Goal: Task Accomplishment & Management: Use online tool/utility

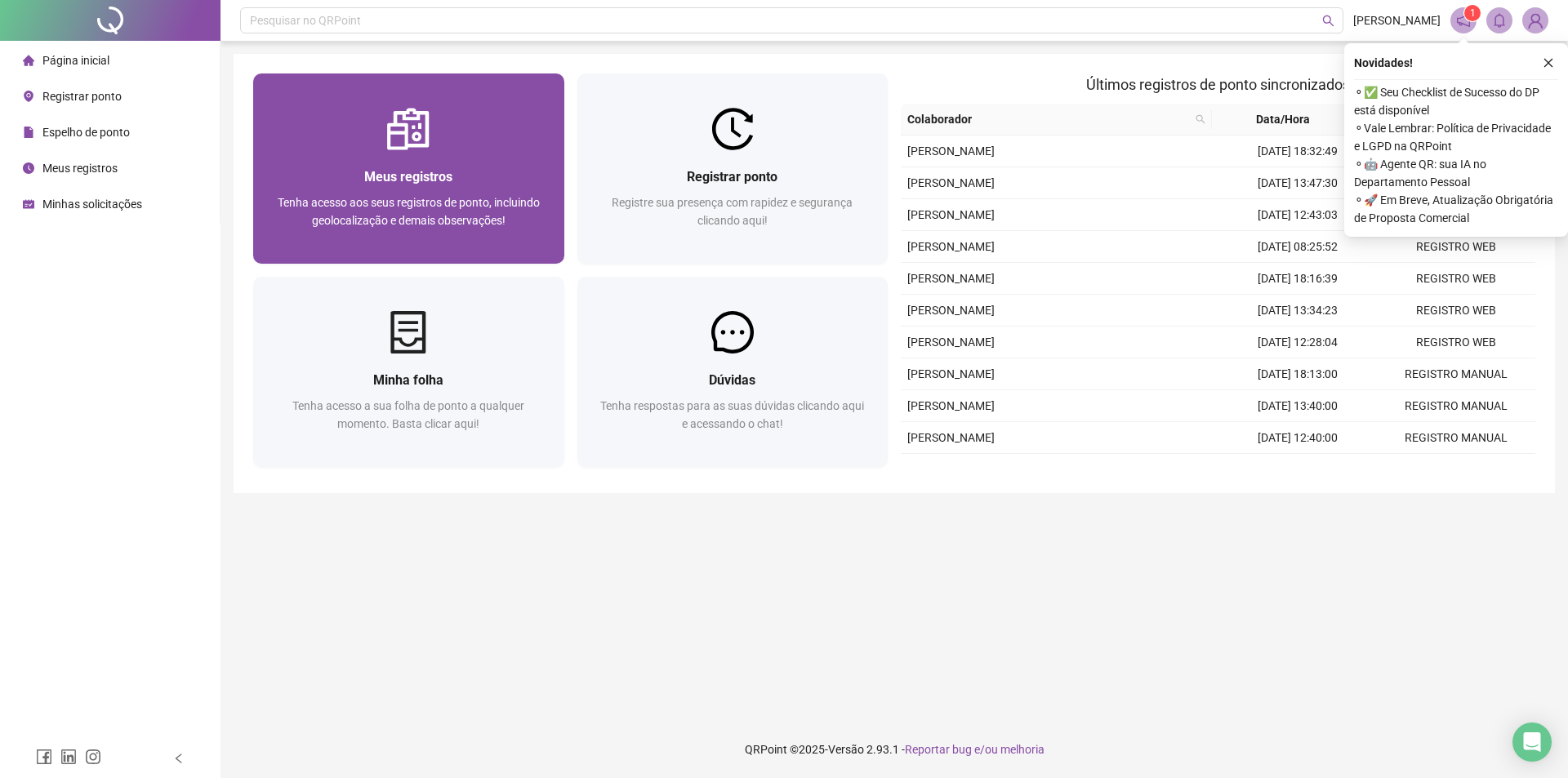
click at [374, 169] on span "Meus registros" at bounding box center [408, 176] width 88 height 15
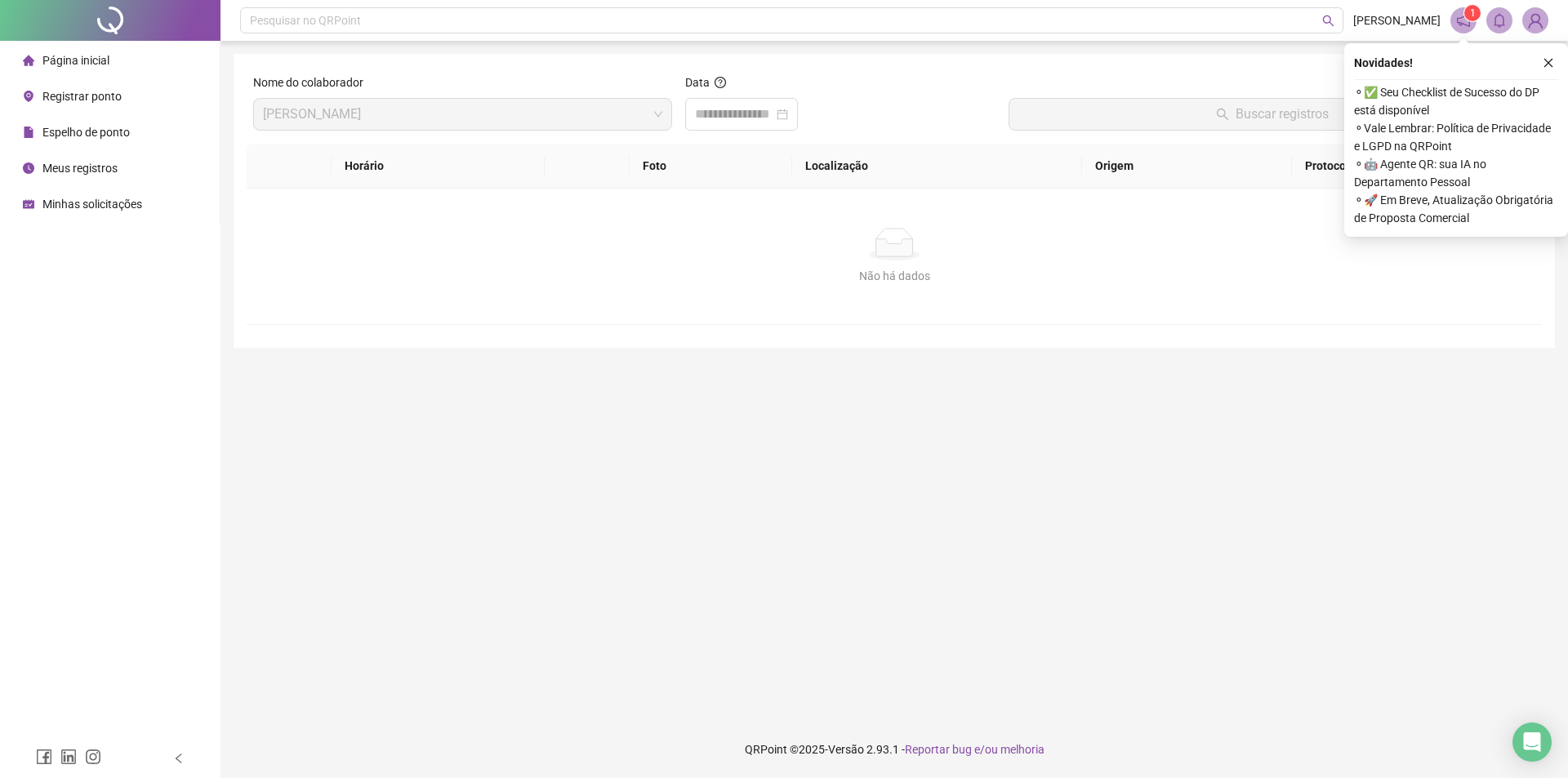
drag, startPoint x: 800, startPoint y: 116, endPoint x: 795, endPoint y: 131, distance: 15.8
click at [788, 116] on div at bounding box center [742, 114] width 93 height 20
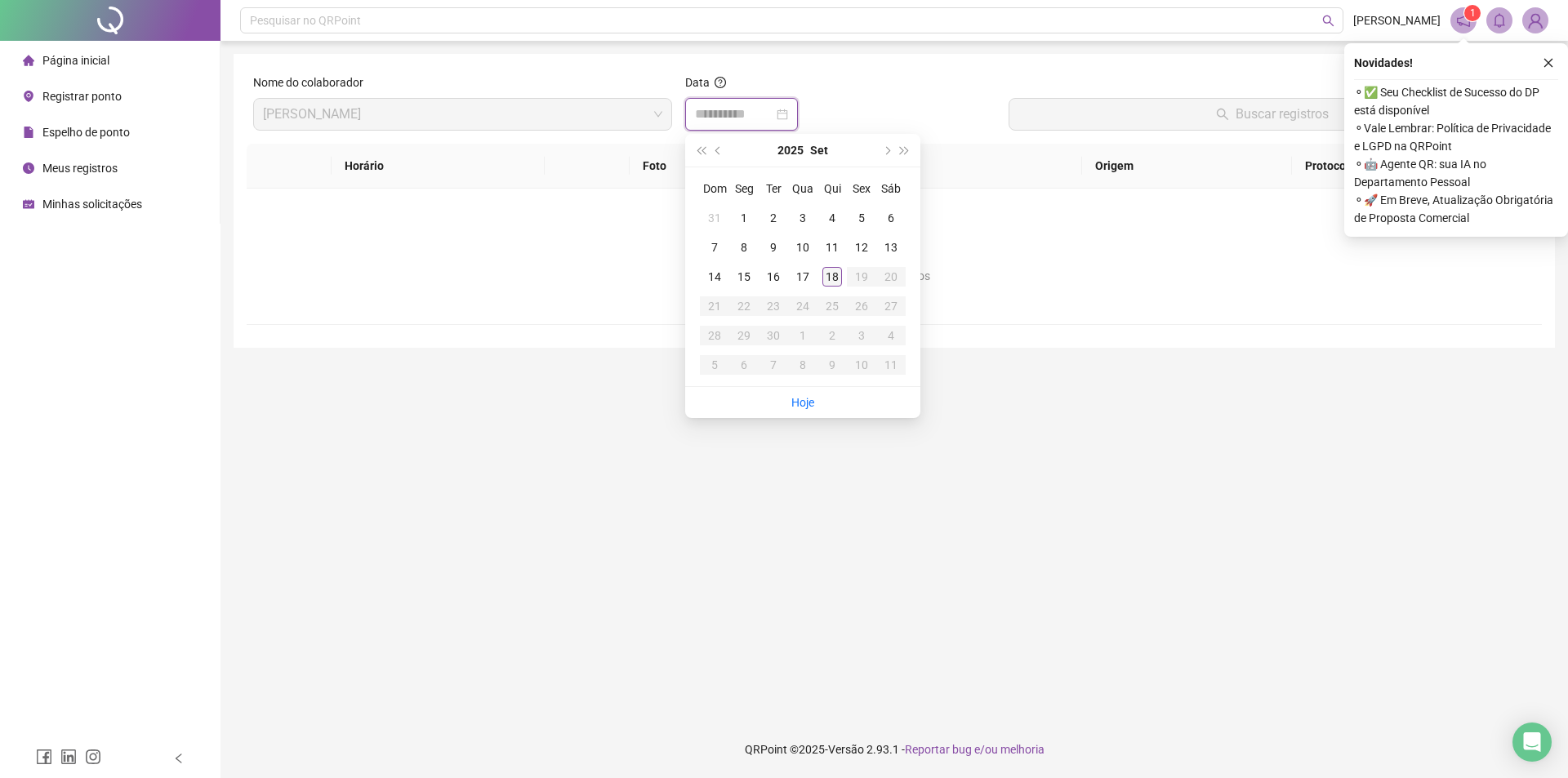
type input "**********"
click at [828, 270] on div "18" at bounding box center [833, 277] width 20 height 20
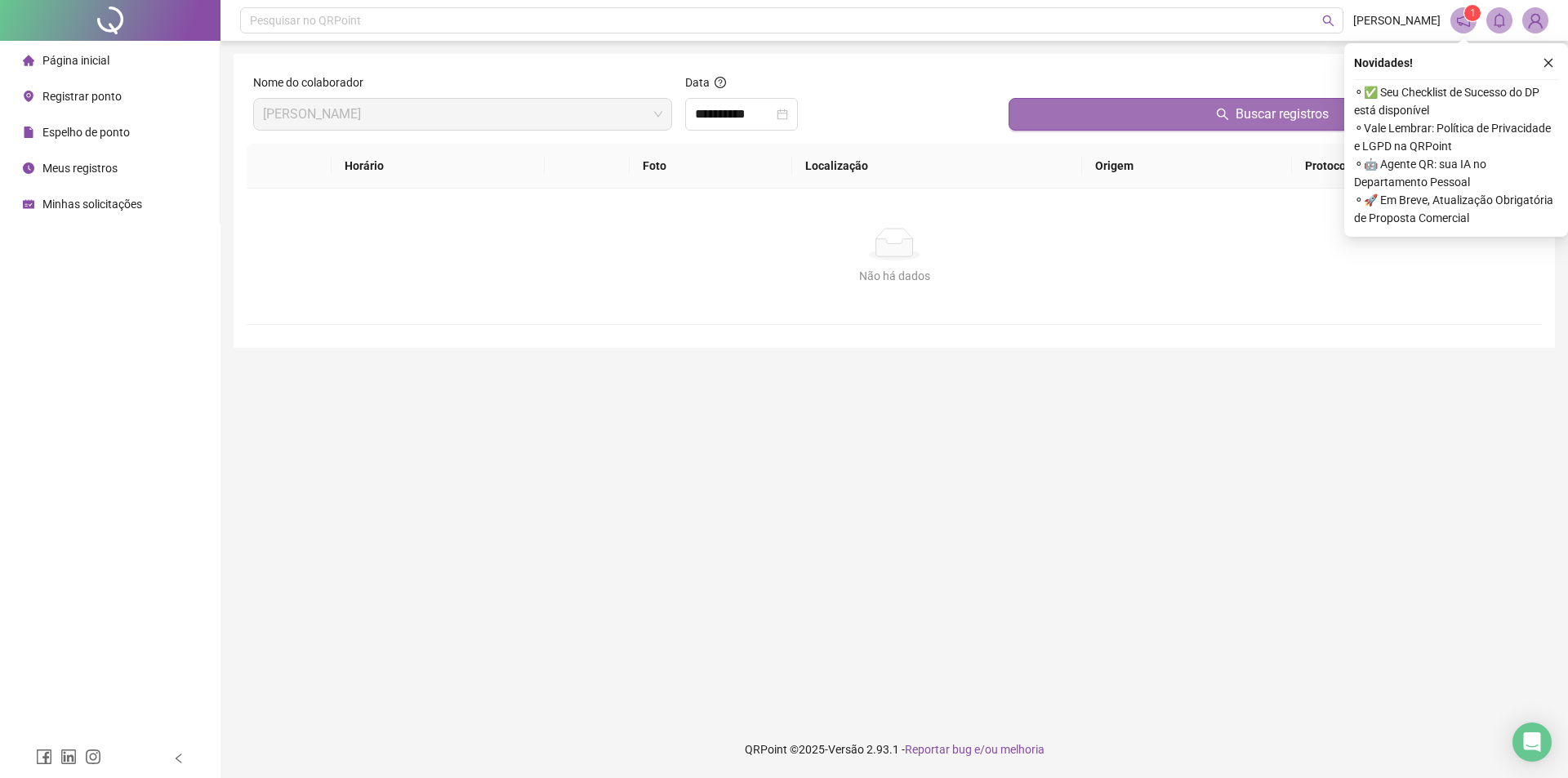
click at [1118, 105] on button "Buscar registros" at bounding box center [1272, 114] width 527 height 33
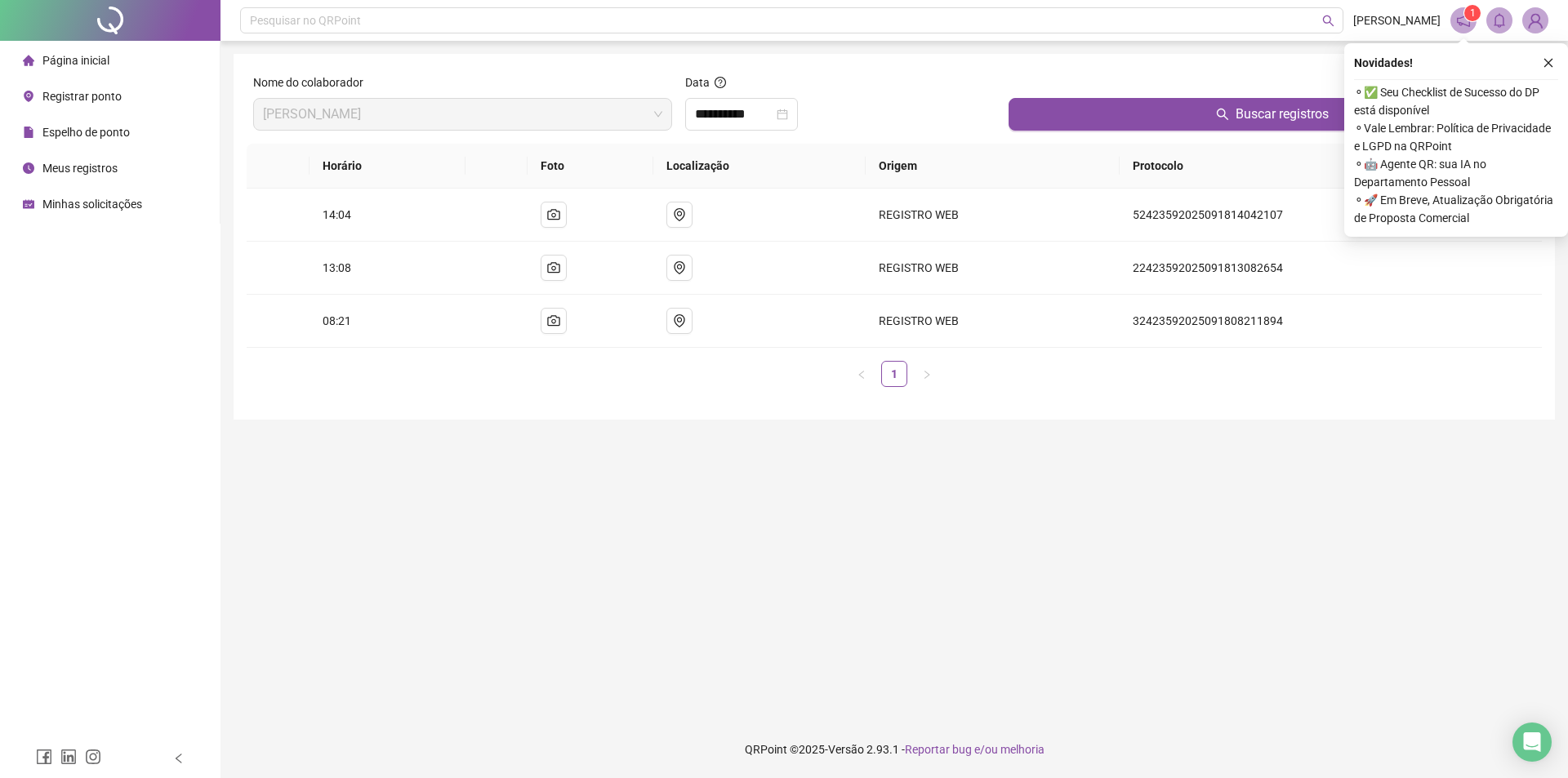
click at [78, 54] on span "Página inicial" at bounding box center [76, 60] width 67 height 13
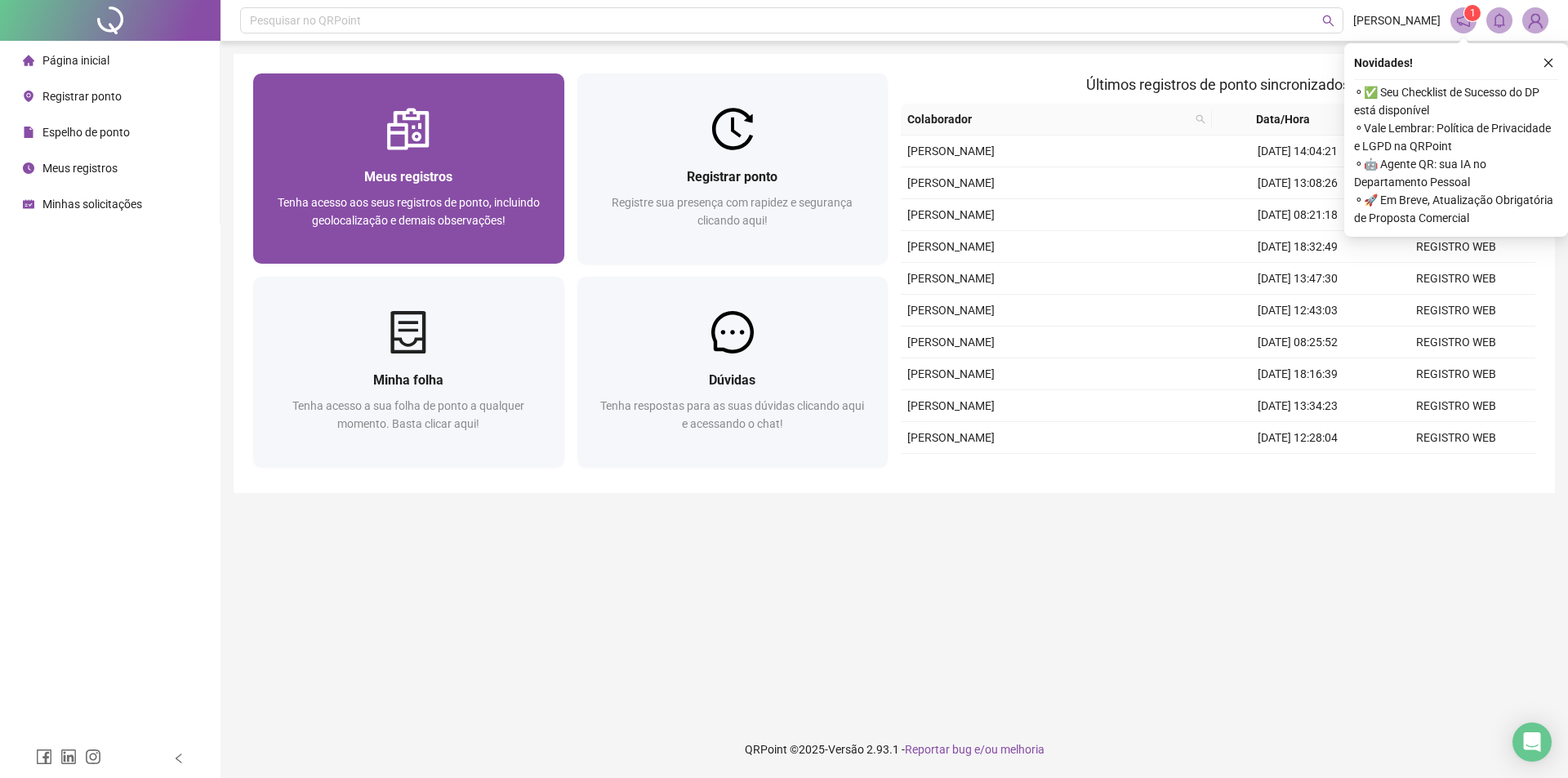
click at [450, 190] on div "Meus registros Tenha acesso aos seus registros de ponto, incluindo geolocalizaç…" at bounding box center [408, 207] width 272 height 81
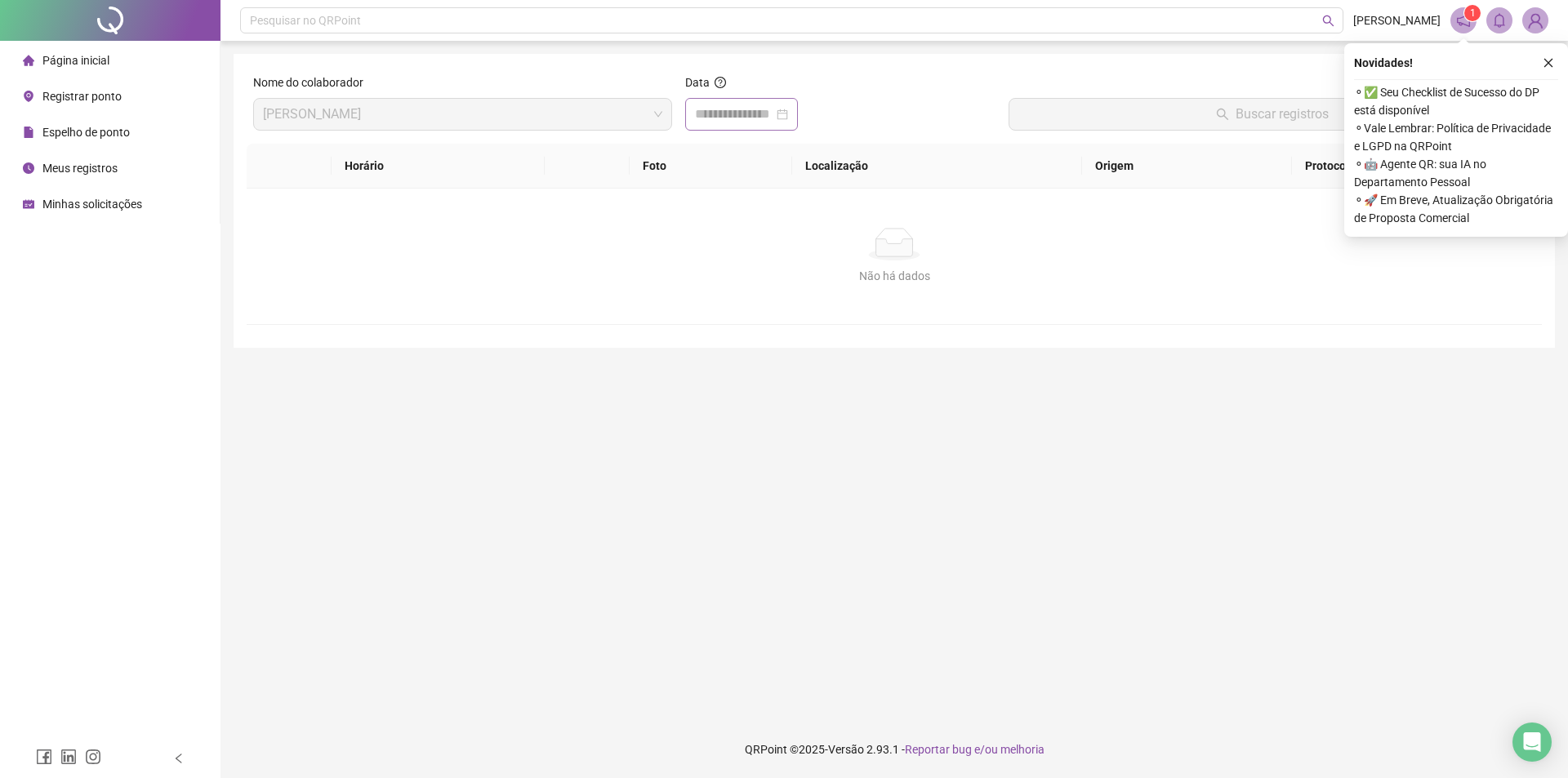
click at [788, 111] on div at bounding box center [742, 114] width 93 height 20
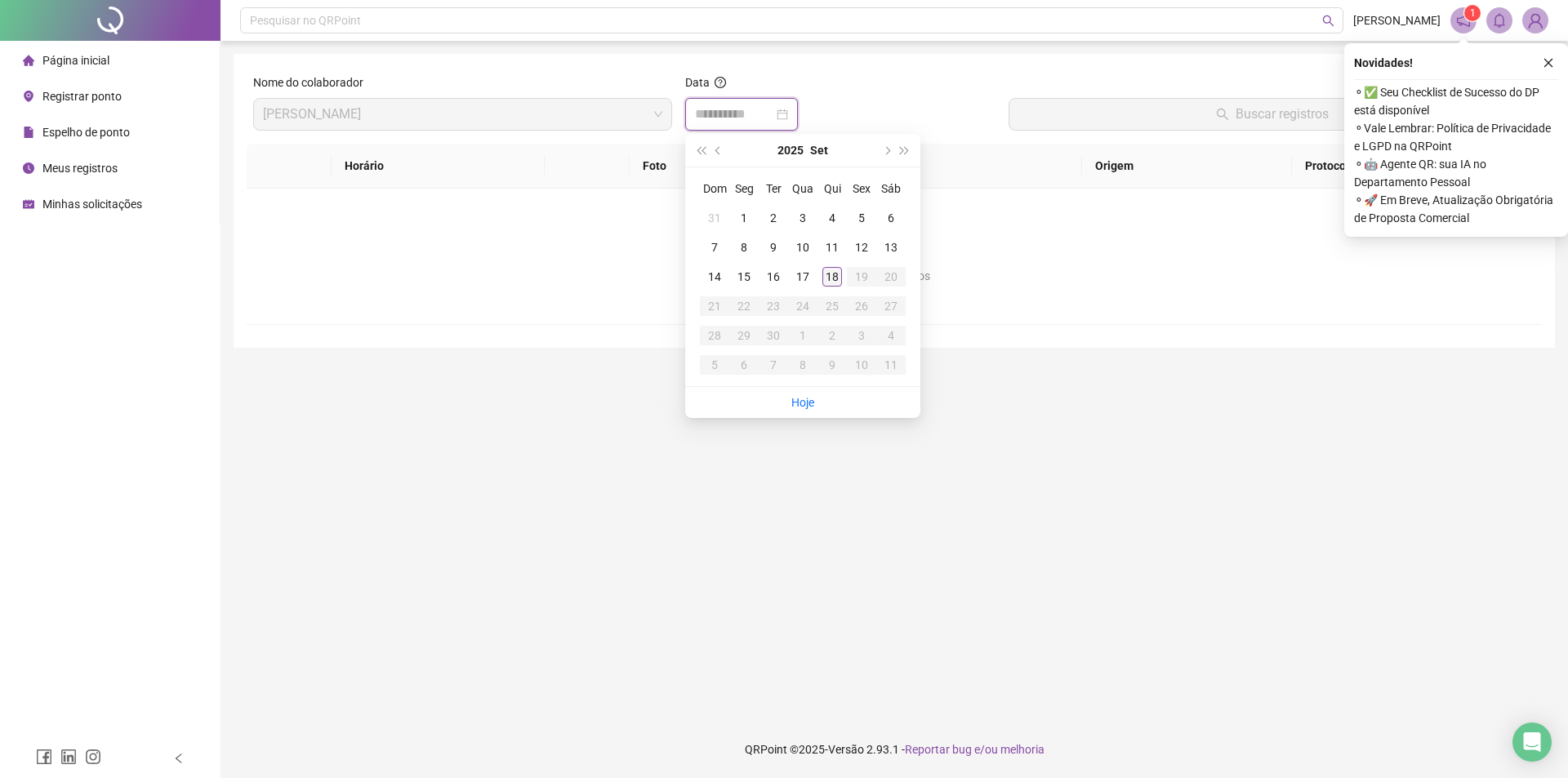
type input "**********"
click at [834, 279] on div "18" at bounding box center [833, 277] width 20 height 20
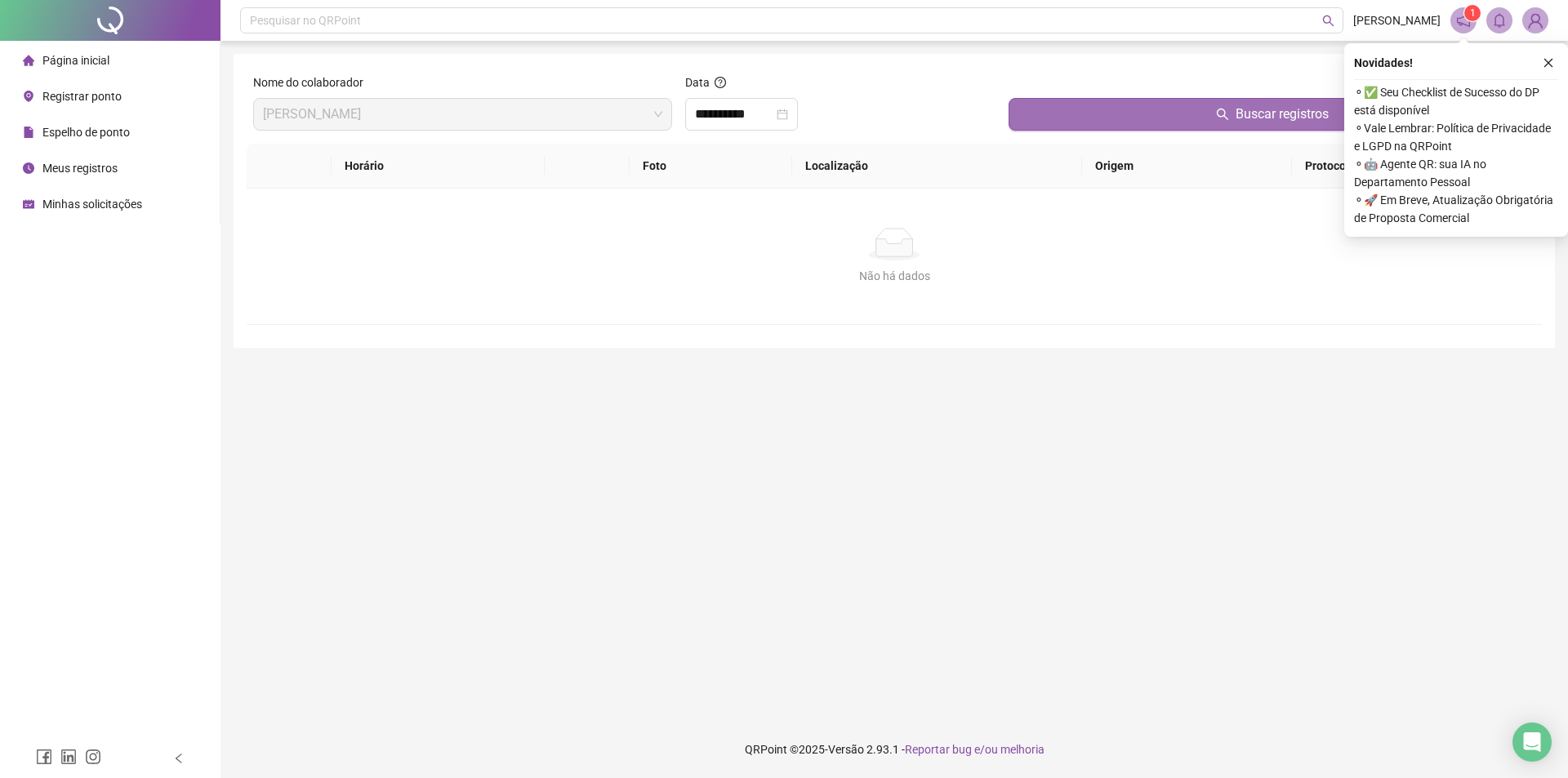
click at [1158, 105] on button "Buscar registros" at bounding box center [1272, 114] width 527 height 33
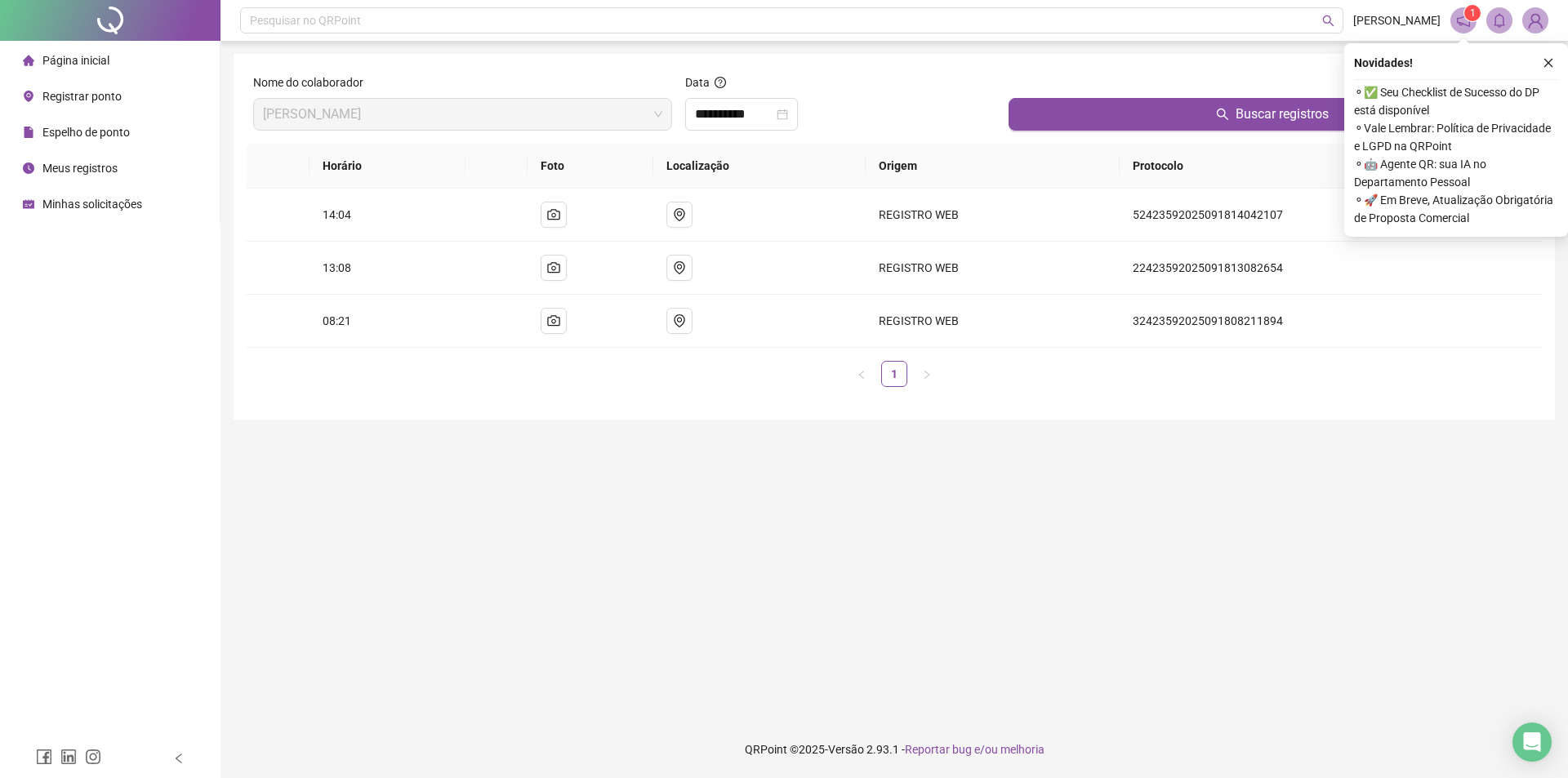
click at [96, 93] on span "Registrar ponto" at bounding box center [82, 96] width 79 height 13
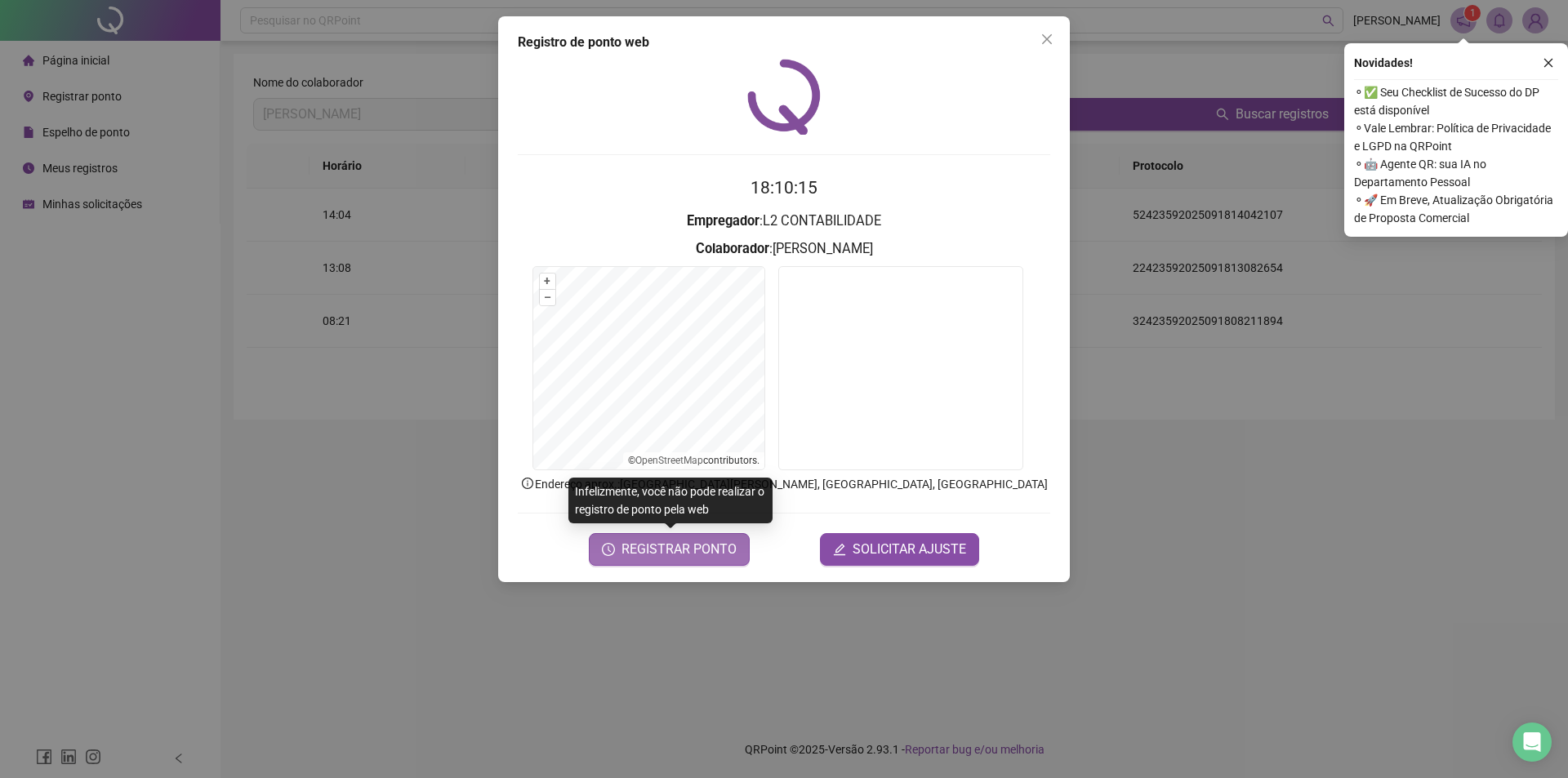
click at [667, 546] on span "REGISTRAR PONTO" at bounding box center [678, 550] width 115 height 20
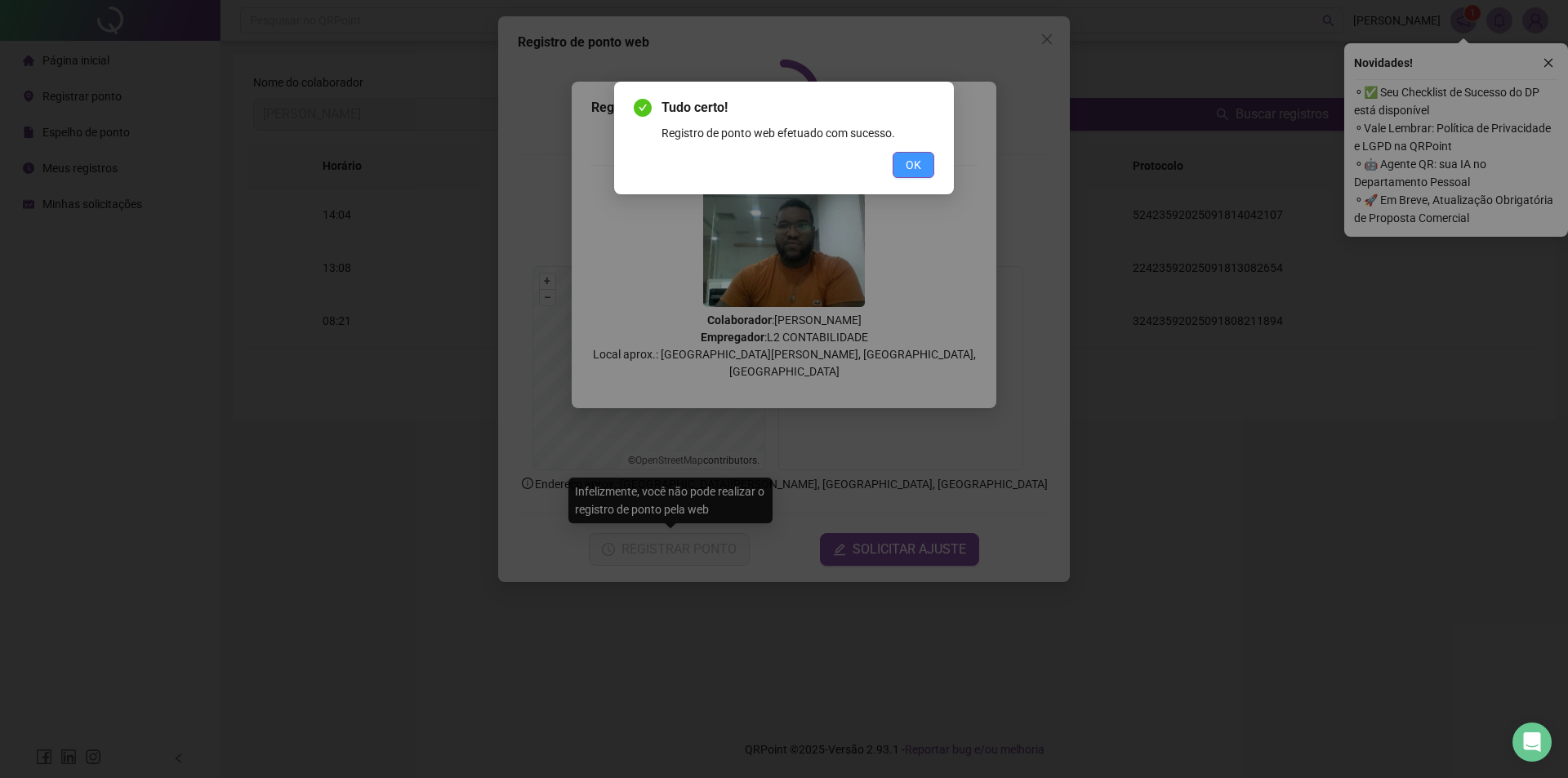
click at [915, 161] on span "OK" at bounding box center [913, 165] width 15 height 18
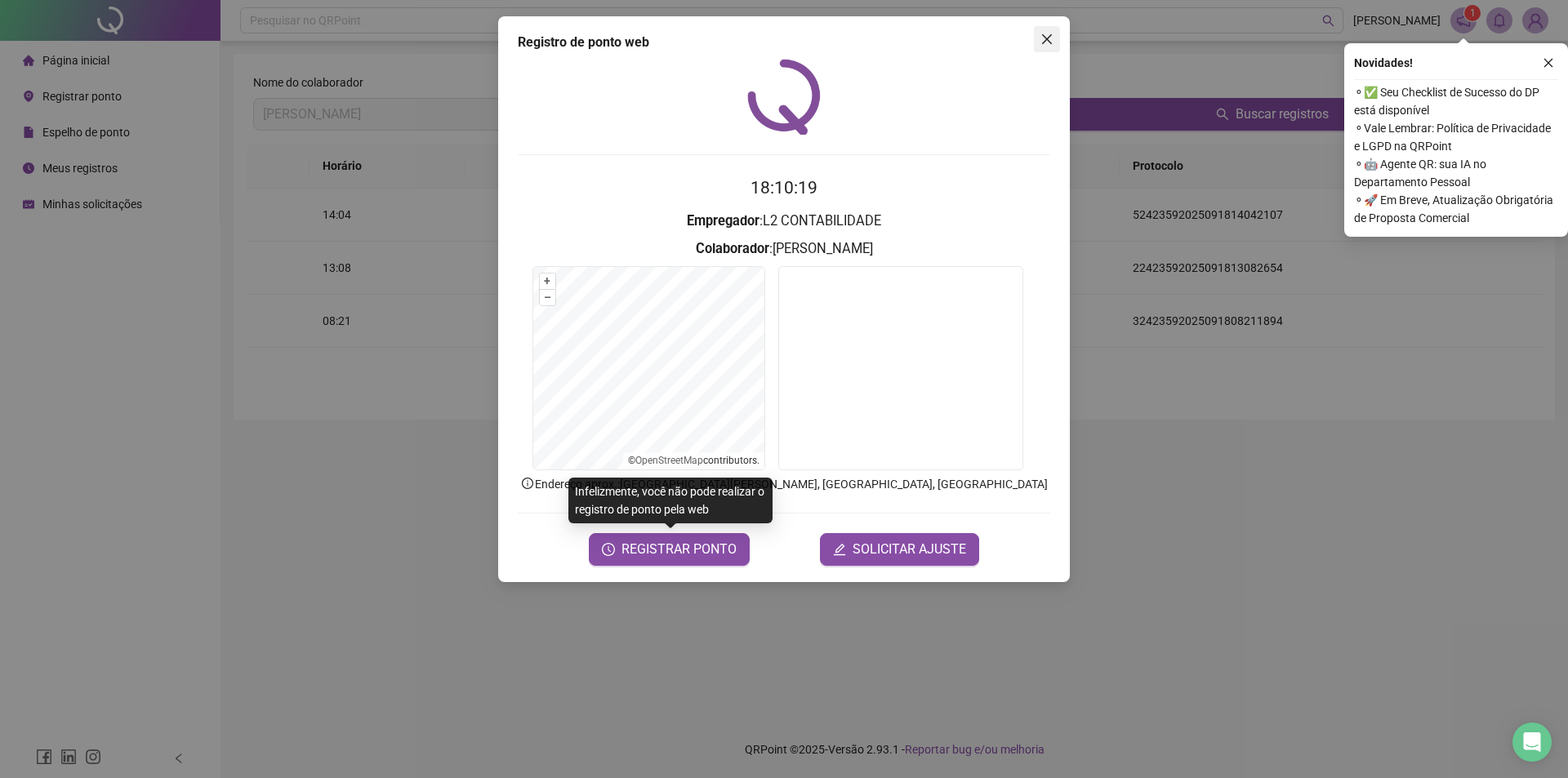
click at [1051, 29] on button "Close" at bounding box center [1047, 38] width 26 height 26
